Goal: Transaction & Acquisition: Download file/media

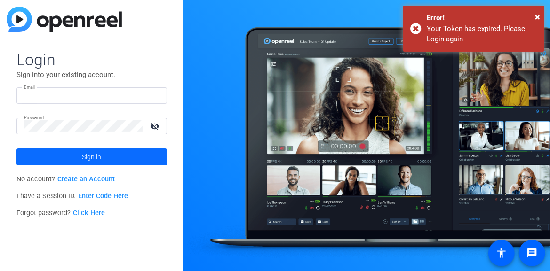
type input "[EMAIL_ADDRESS][DOMAIN_NAME]"
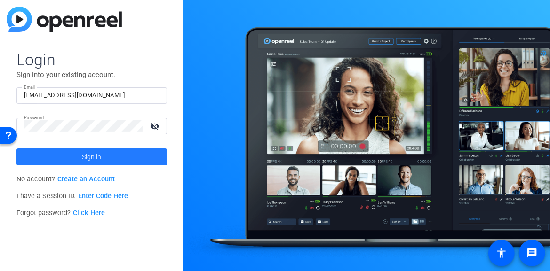
click at [98, 155] on span "Sign in" at bounding box center [91, 157] width 19 height 24
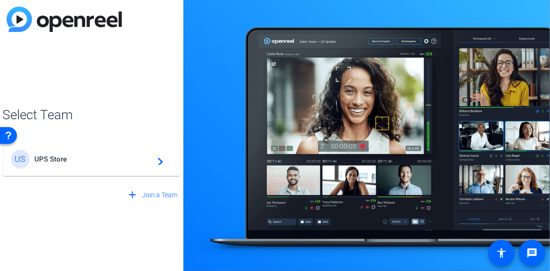
click at [158, 159] on mat-icon "navigate_next" at bounding box center [157, 159] width 11 height 11
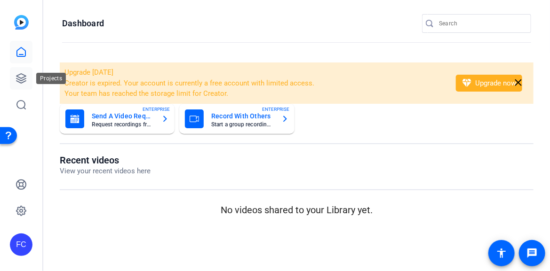
click at [18, 78] on icon at bounding box center [21, 78] width 11 height 11
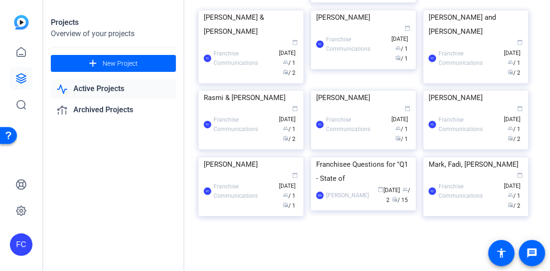
scroll to position [1264, 0]
click at [440, 97] on div "Projects Overview of your projects add New Project Active Projects Archived Pro…" at bounding box center [296, 135] width 507 height 271
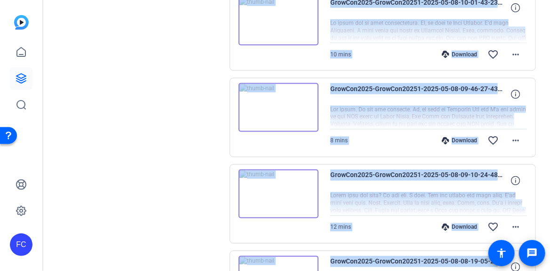
scroll to position [658, 0]
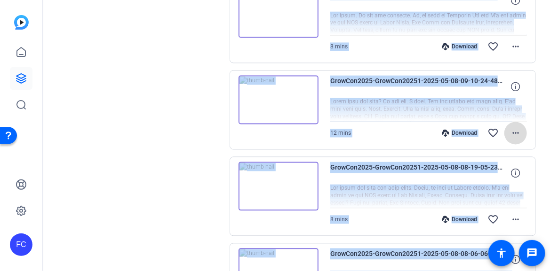
click at [510, 133] on mat-icon "more_horiz" at bounding box center [515, 133] width 11 height 11
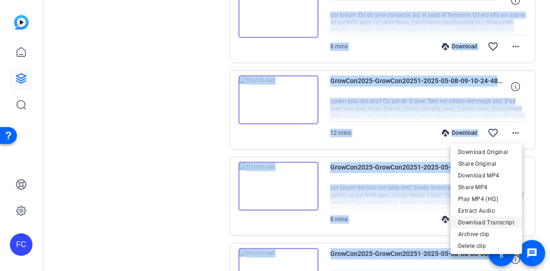
click at [502, 221] on span "Download Transcript" at bounding box center [486, 222] width 56 height 11
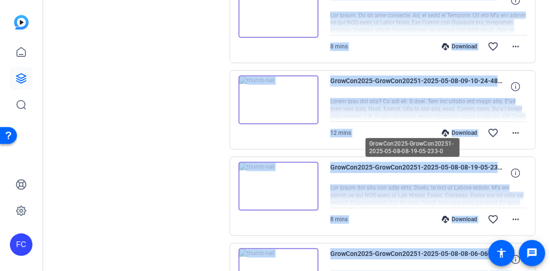
scroll to position [705, 0]
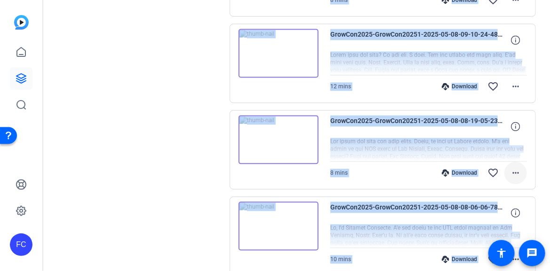
click at [511, 173] on mat-icon "more_horiz" at bounding box center [515, 172] width 11 height 11
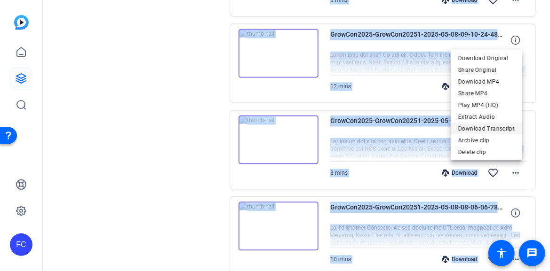
click at [495, 128] on span "Download Transcript" at bounding box center [486, 128] width 56 height 11
